Goal: Find specific page/section: Find specific page/section

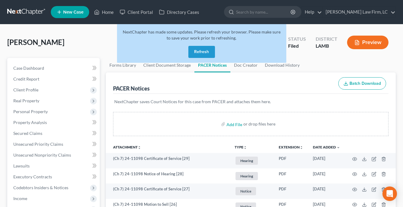
click at [205, 54] on button "Refresh" at bounding box center [201, 52] width 27 height 12
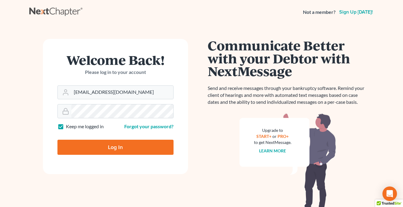
type input "Kjm@dicksonlawfirm.com"
click at [115, 147] on input "Log In" at bounding box center [115, 147] width 116 height 15
type input "Thinking..."
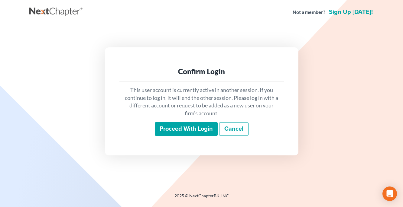
click at [169, 136] on input "Proceed with login" at bounding box center [186, 129] width 63 height 14
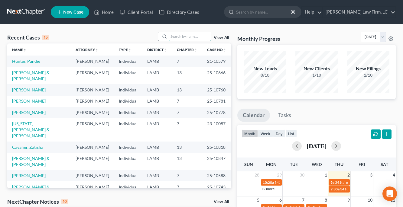
click at [177, 38] on input "search" at bounding box center [190, 36] width 42 height 9
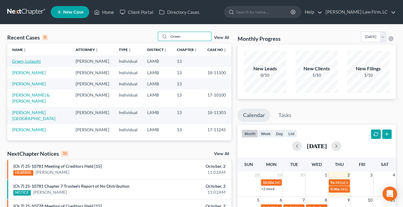
type input "Green"
click at [35, 61] on link "Green, Lutasshi" at bounding box center [26, 61] width 29 height 5
